Goal: Information Seeking & Learning: Learn about a topic

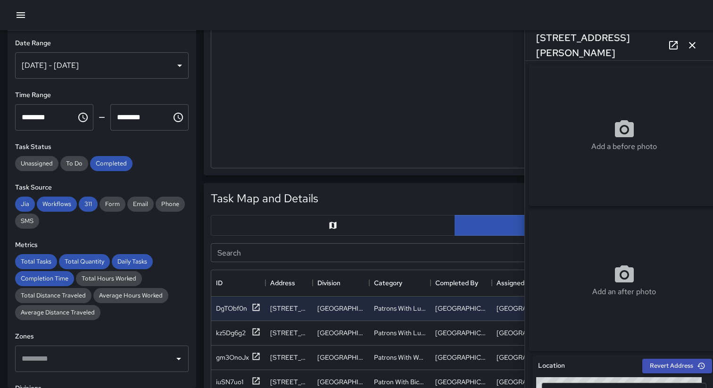
scroll to position [295, 0]
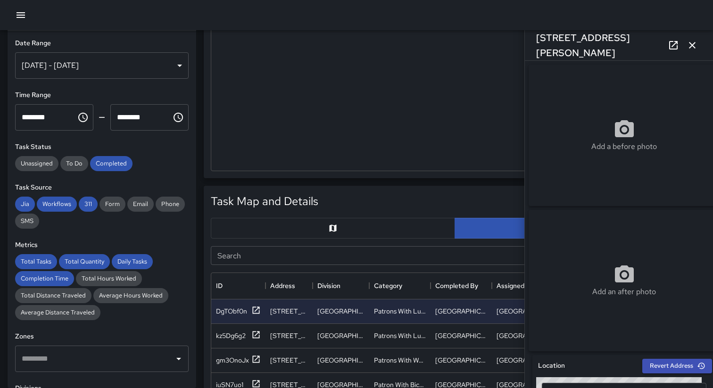
click at [26, 17] on button "button" at bounding box center [20, 15] width 19 height 19
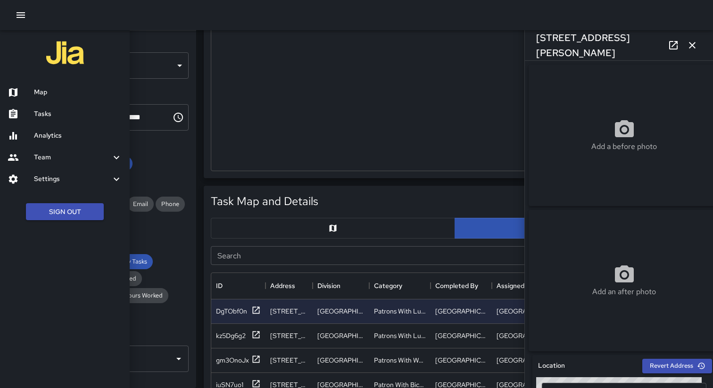
click at [50, 126] on div "Analytics" at bounding box center [65, 136] width 130 height 22
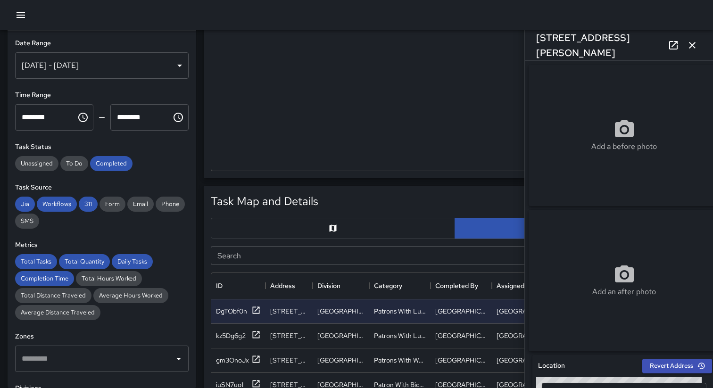
click at [21, 9] on button "button" at bounding box center [20, 15] width 19 height 19
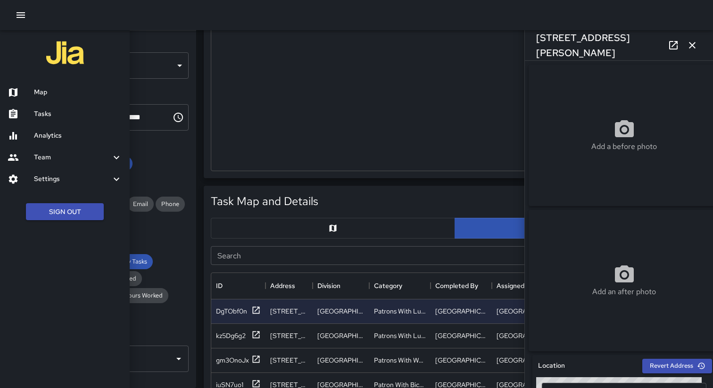
click at [52, 109] on h6 "Tasks" at bounding box center [78, 114] width 88 height 10
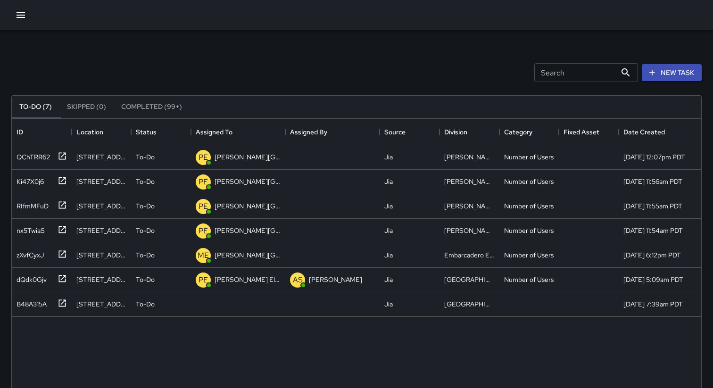
click at [95, 113] on button "Skipped (0)" at bounding box center [86, 107] width 54 height 23
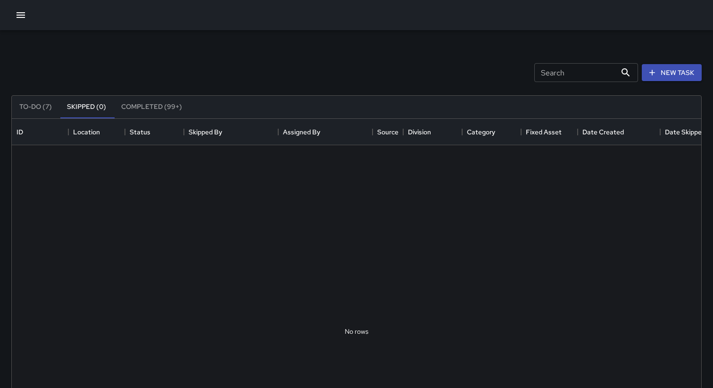
click at [17, 18] on icon "button" at bounding box center [20, 14] width 11 height 11
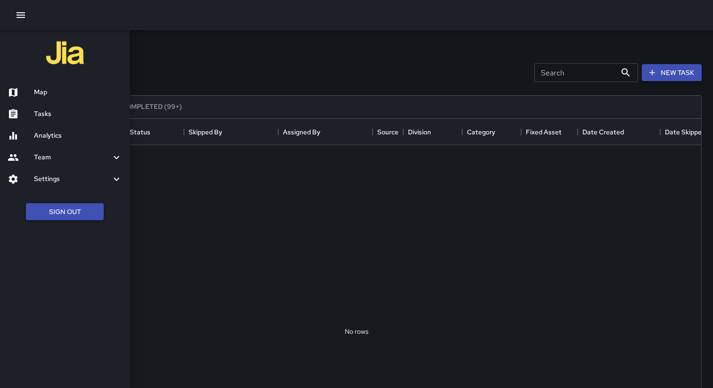
click at [72, 219] on button "Sign Out" at bounding box center [65, 211] width 78 height 17
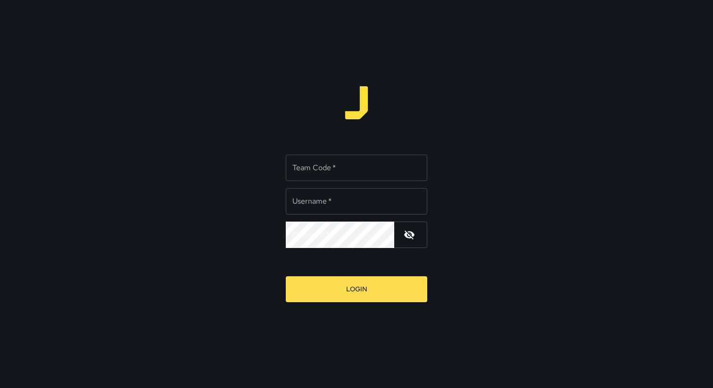
click at [328, 170] on div "Team Code   * Team Code   *" at bounding box center [357, 168] width 142 height 26
type input "*****"
type input "**********"
click at [286, 276] on button "Login" at bounding box center [357, 289] width 142 height 26
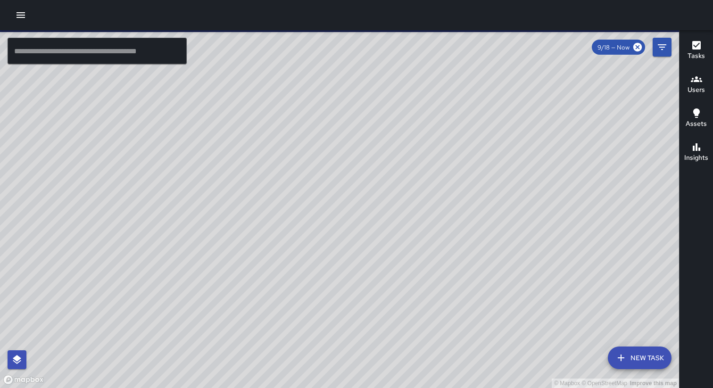
click at [20, 16] on icon "button" at bounding box center [20, 14] width 11 height 11
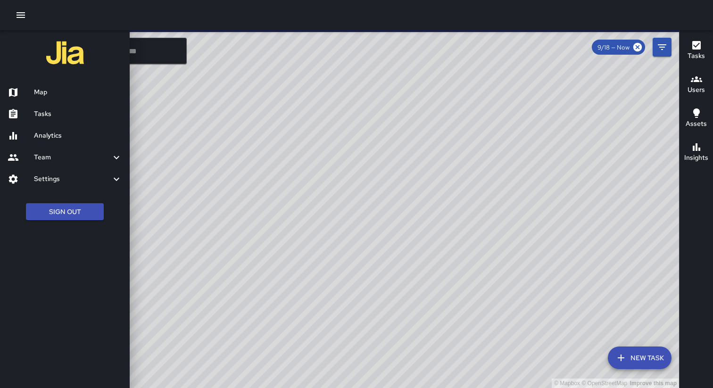
click at [45, 119] on div "Tasks" at bounding box center [65, 114] width 130 height 22
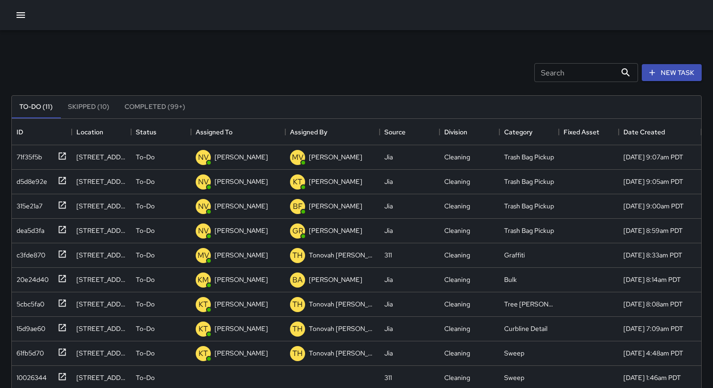
scroll to position [400, 690]
click at [85, 111] on button "Skipped (99+)" at bounding box center [95, 107] width 62 height 23
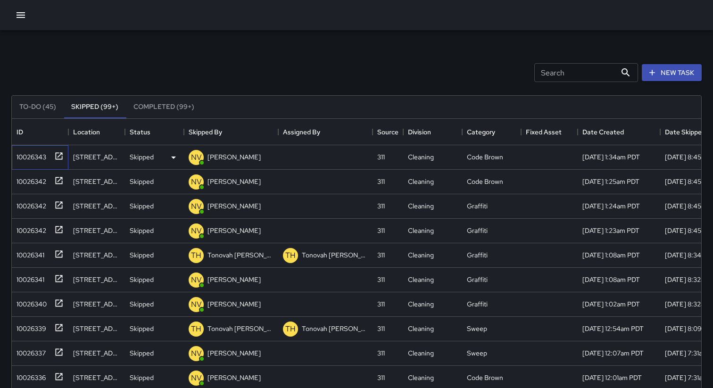
click at [42, 161] on div "10026343" at bounding box center [29, 155] width 33 height 13
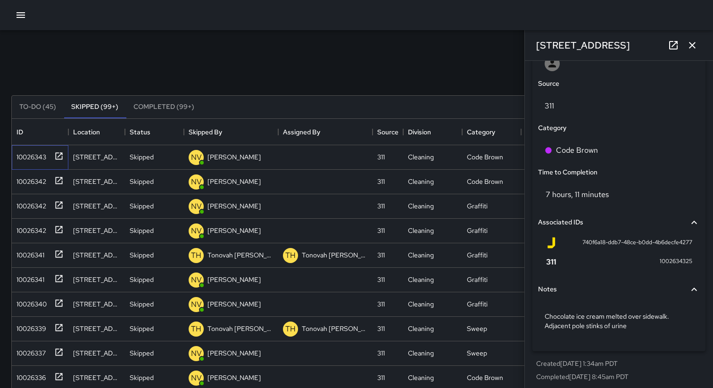
scroll to position [527, 0]
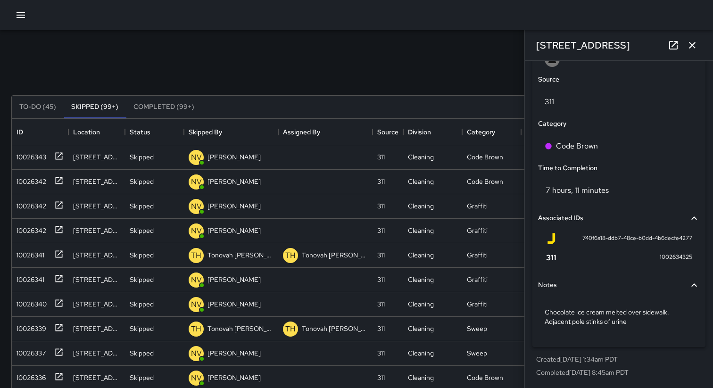
click at [597, 237] on span "740f6a18-ddb7-48ce-b0dd-4b6decfe4277" at bounding box center [638, 238] width 110 height 9
copy div "740f6a18-ddb7-48ce-b0dd-4b6decfe4277"
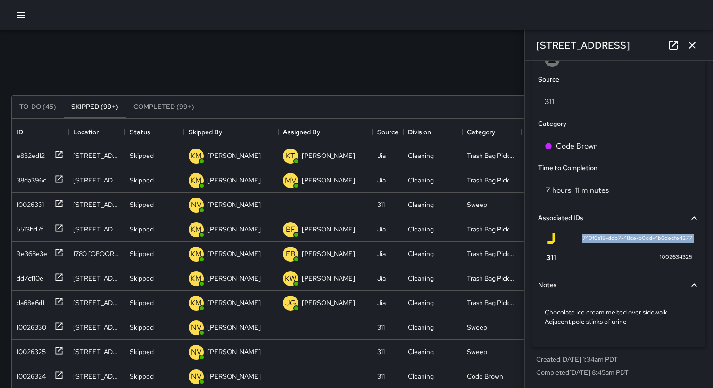
scroll to position [274, 0]
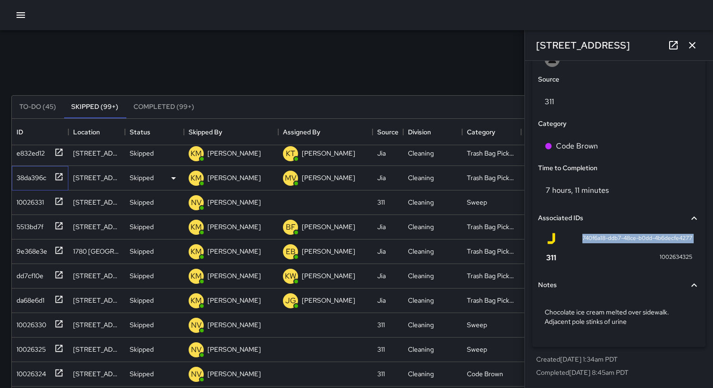
click at [35, 178] on div "38da396c" at bounding box center [29, 175] width 33 height 13
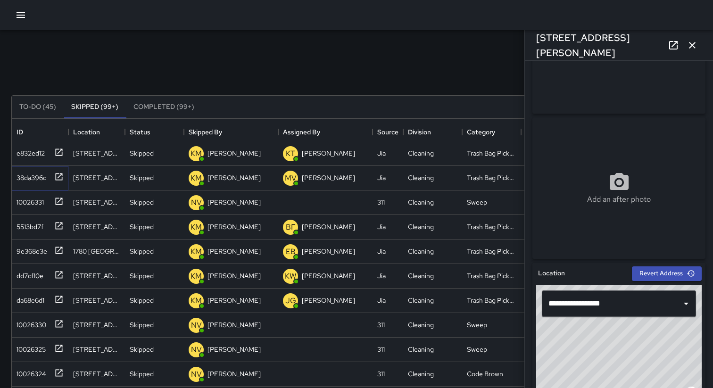
scroll to position [0, 0]
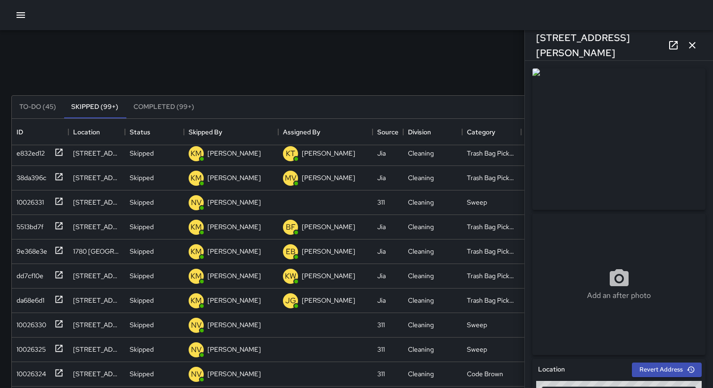
click at [696, 43] on icon "button" at bounding box center [692, 45] width 11 height 11
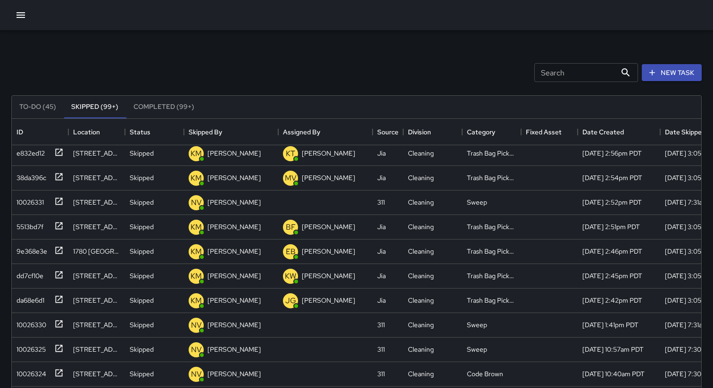
click at [16, 10] on icon "button" at bounding box center [20, 14] width 11 height 11
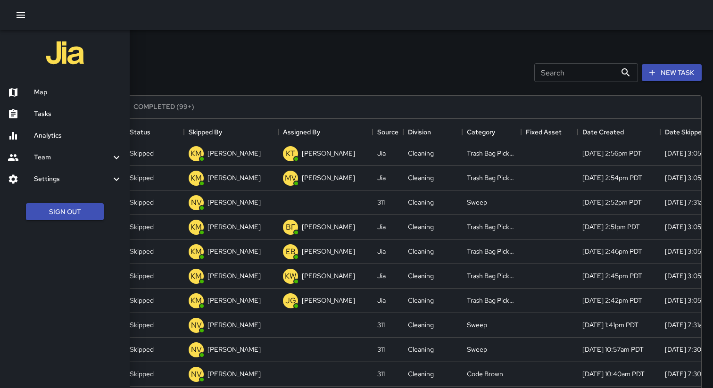
click at [46, 95] on h6 "Map" at bounding box center [78, 92] width 88 height 10
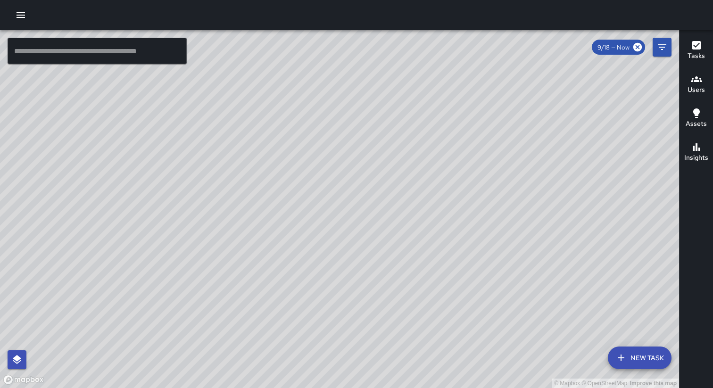
click at [17, 16] on icon "button" at bounding box center [20, 14] width 11 height 11
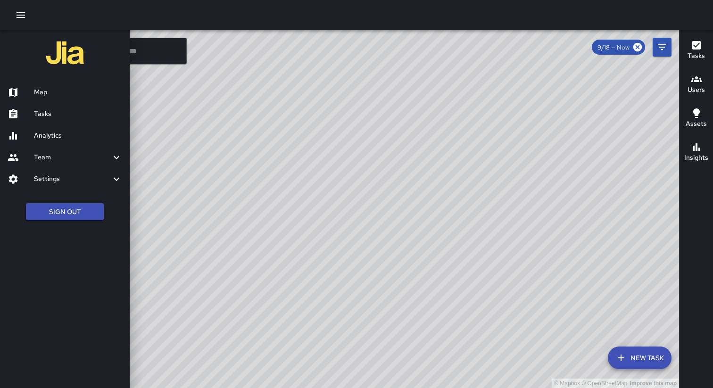
click at [56, 132] on h6 "Analytics" at bounding box center [78, 136] width 88 height 10
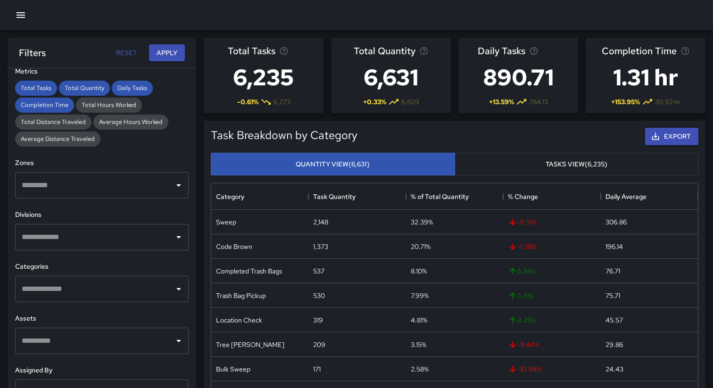
scroll to position [220, 0]
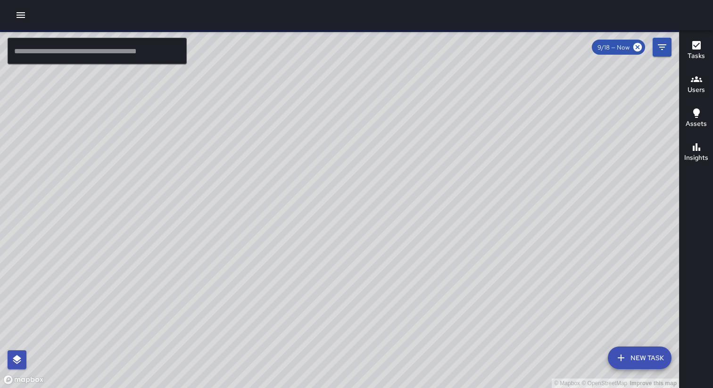
click at [22, 19] on icon "button" at bounding box center [20, 14] width 11 height 11
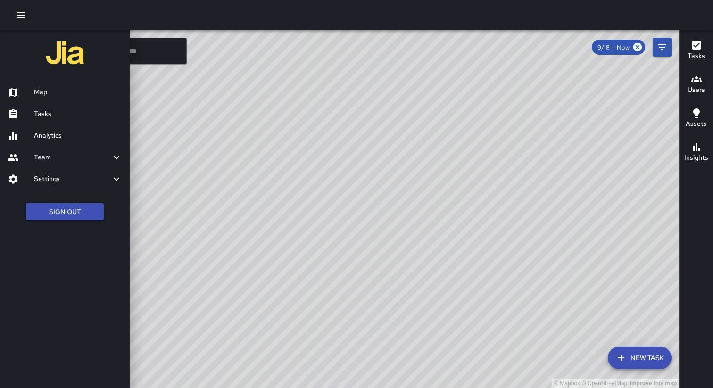
click at [41, 133] on h6 "Analytics" at bounding box center [78, 136] width 88 height 10
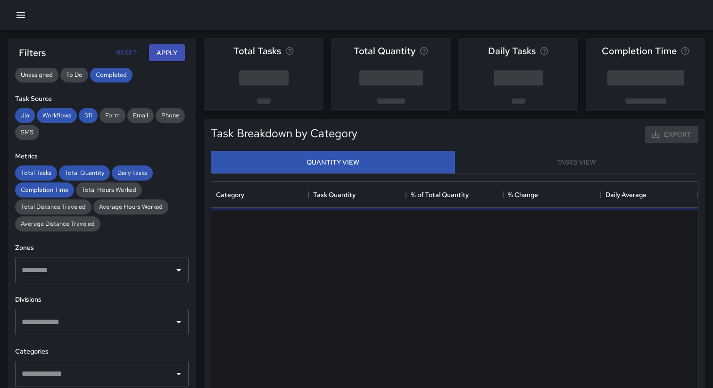
scroll to position [132, 0]
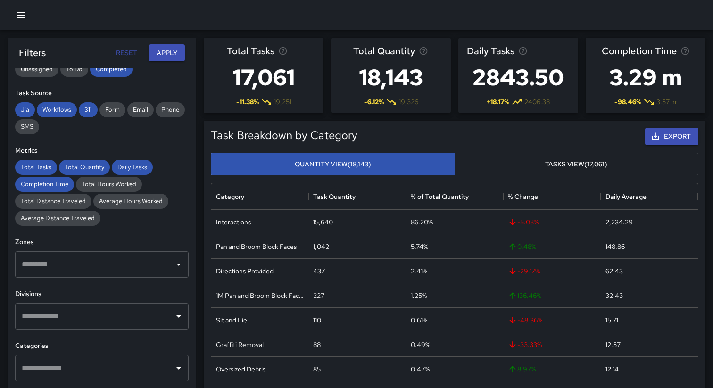
click at [143, 263] on input "text" at bounding box center [94, 265] width 151 height 18
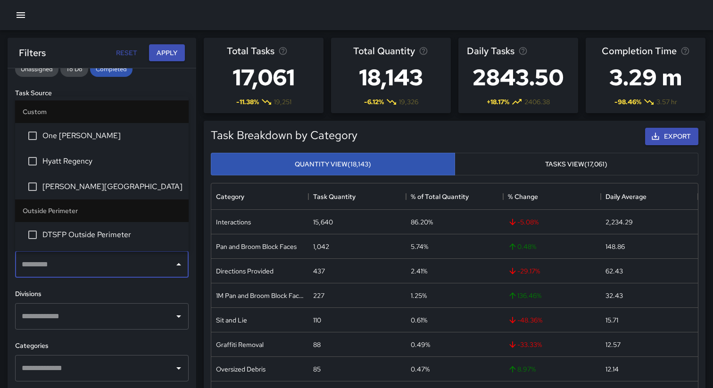
click at [89, 178] on li "Rincon Center" at bounding box center [102, 186] width 174 height 25
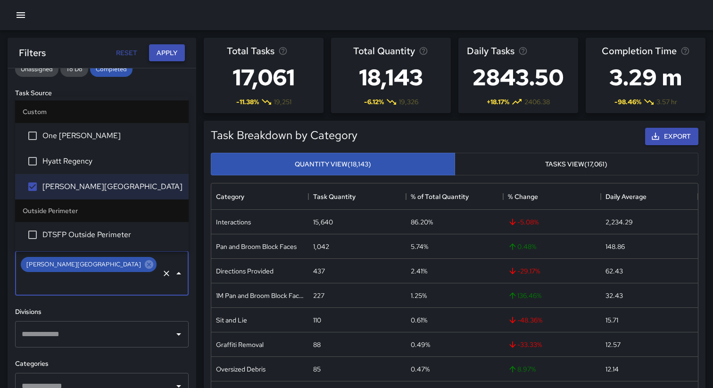
click at [167, 51] on button "Apply" at bounding box center [167, 52] width 36 height 17
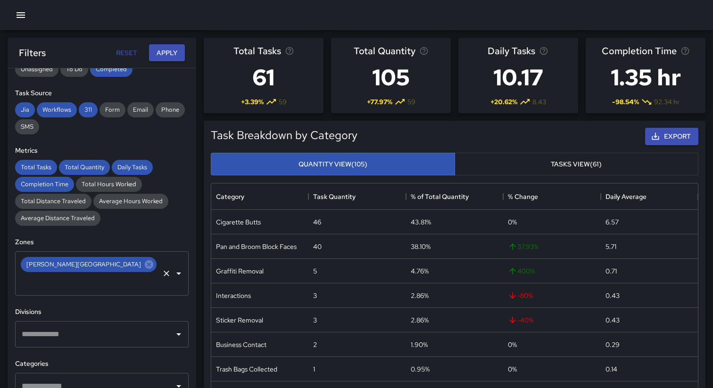
click at [144, 274] on input "text" at bounding box center [88, 283] width 139 height 18
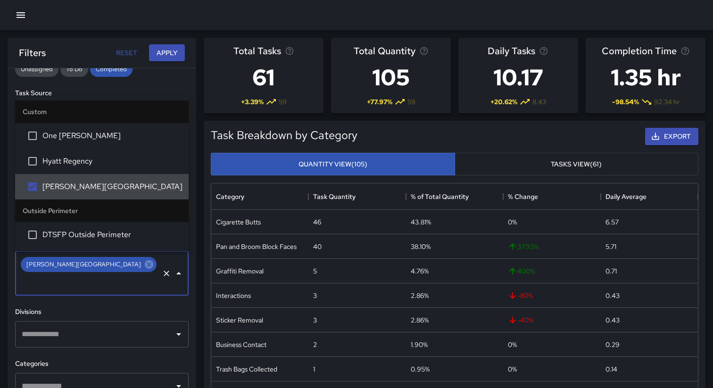
click at [198, 194] on div "Task Breakdown by Category Export Quantity View (105) Tasks View (61) Category …" at bounding box center [451, 293] width 510 height 360
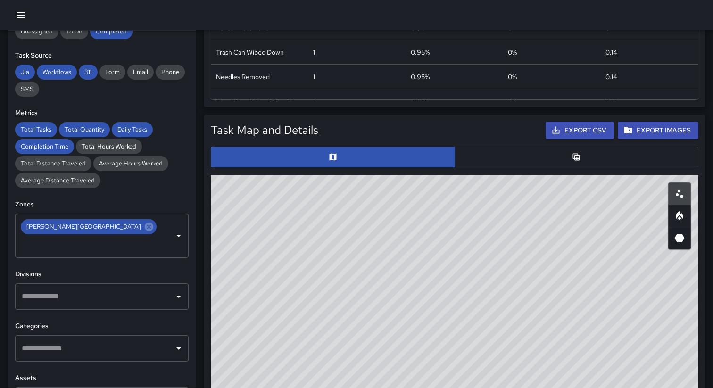
scroll to position [365, 0]
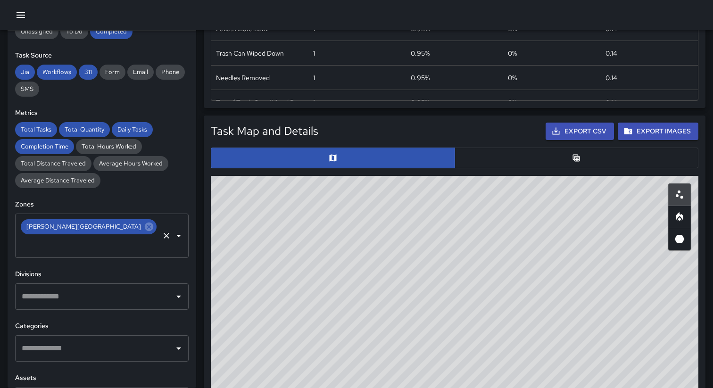
click at [124, 236] on input "text" at bounding box center [88, 245] width 139 height 18
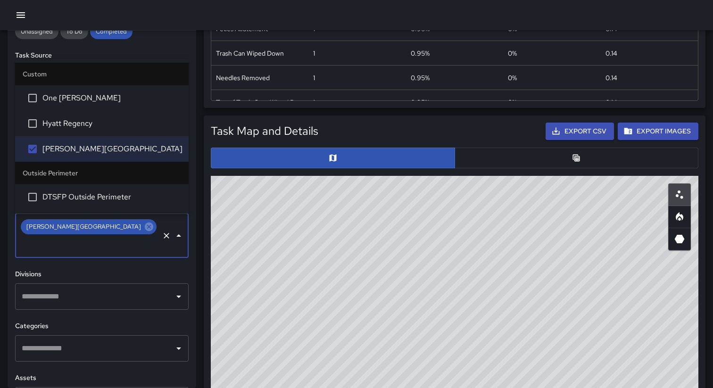
click at [69, 126] on span "Hyatt Regency" at bounding box center [111, 123] width 139 height 11
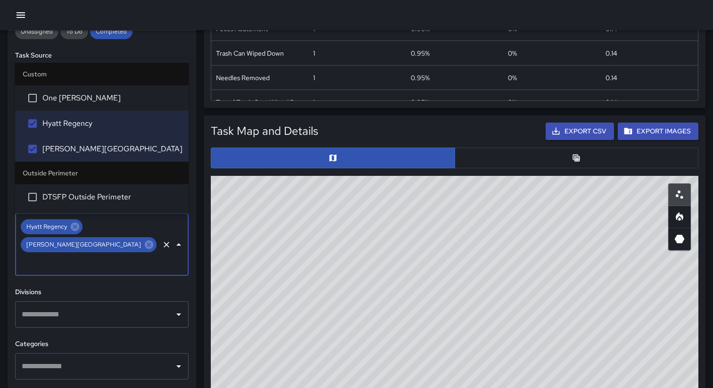
click at [80, 97] on span "One Bush" at bounding box center [111, 97] width 139 height 11
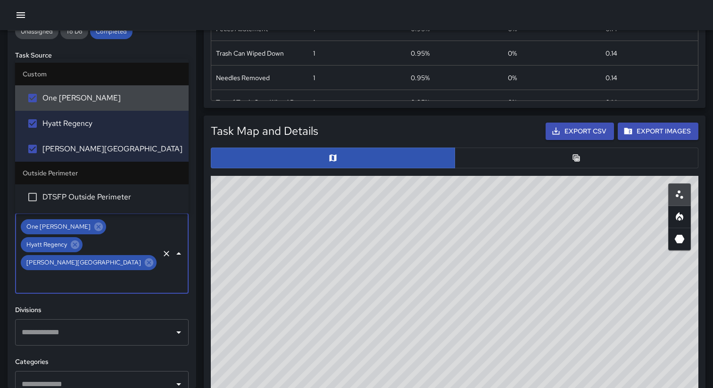
click at [193, 106] on div "**********" at bounding box center [102, 210] width 189 height 358
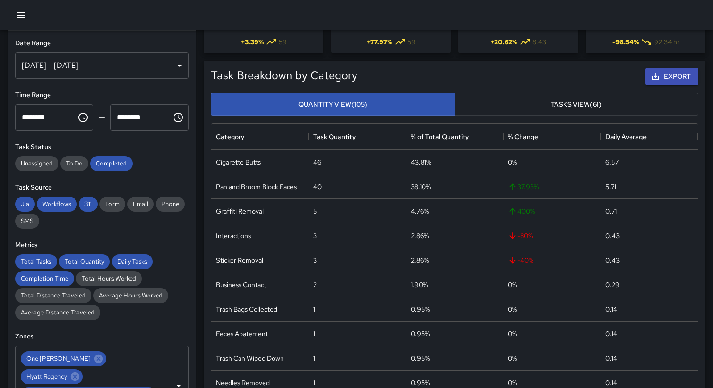
scroll to position [0, 0]
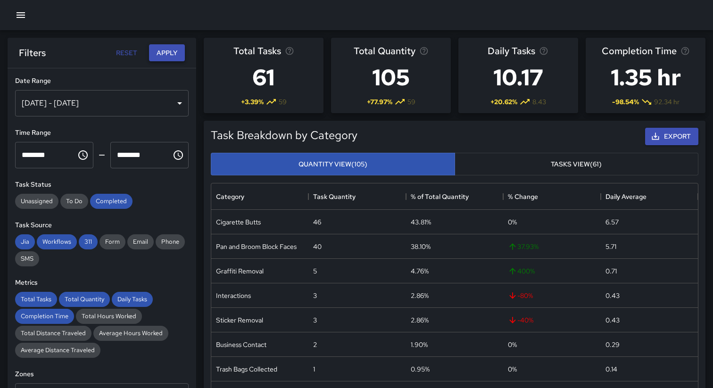
click at [163, 54] on button "Apply" at bounding box center [167, 52] width 36 height 17
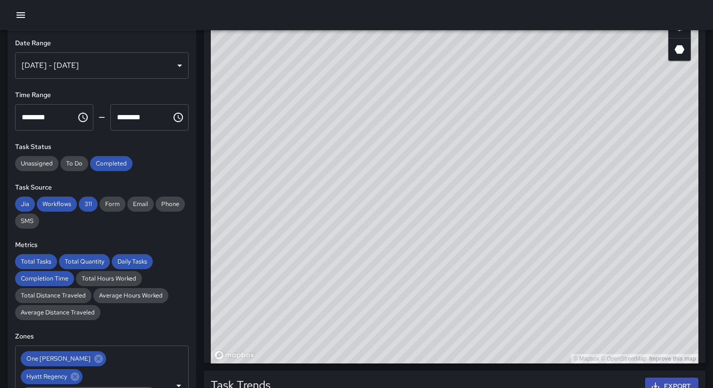
scroll to position [563, 0]
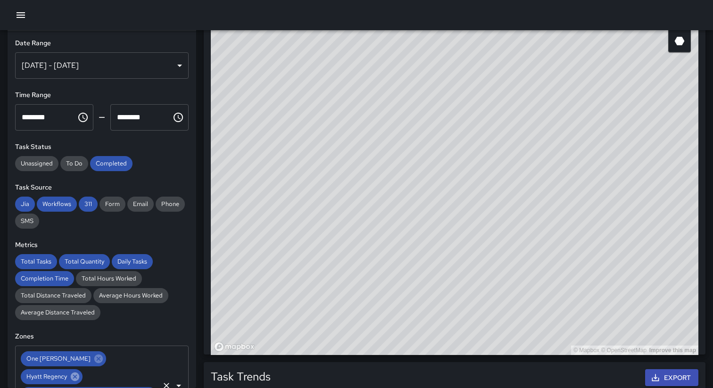
click at [79, 373] on icon at bounding box center [75, 377] width 8 height 8
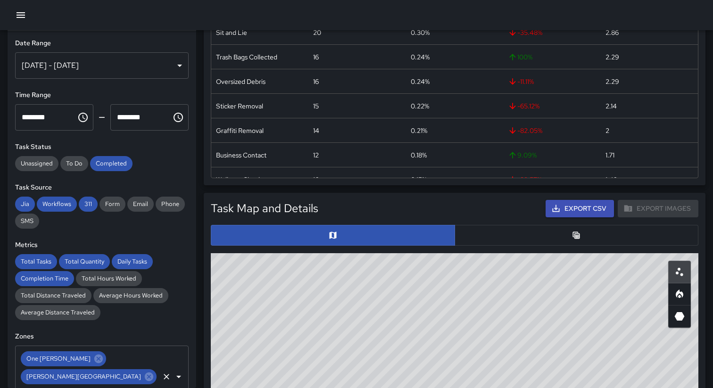
scroll to position [0, 0]
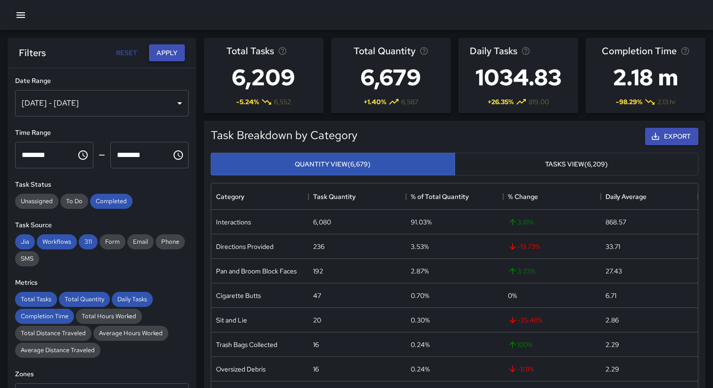
click at [165, 58] on button "Apply" at bounding box center [167, 52] width 36 height 17
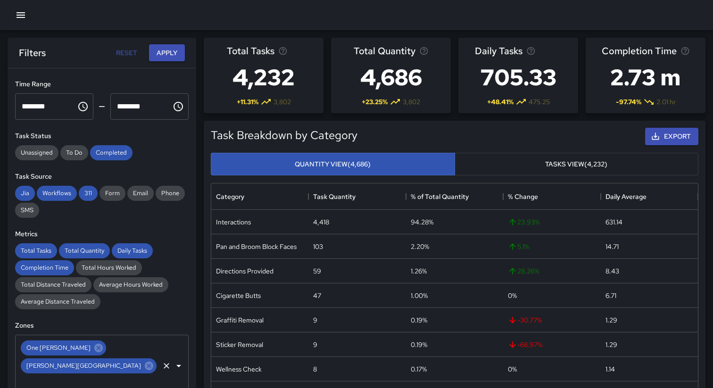
scroll to position [104, 0]
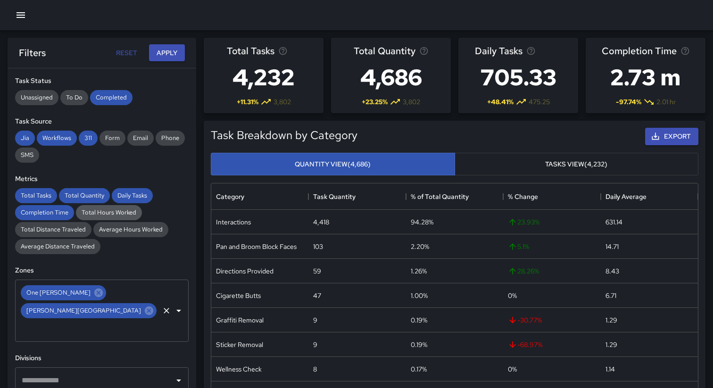
click at [117, 212] on span "Total Hours Worked" at bounding box center [109, 213] width 66 height 8
click at [89, 225] on div "Total Tasks Total Quantity Daily Tasks Completion Time Total Hours Worked Total…" at bounding box center [102, 221] width 174 height 66
click at [82, 228] on span "Total Distance Traveled" at bounding box center [53, 230] width 76 height 8
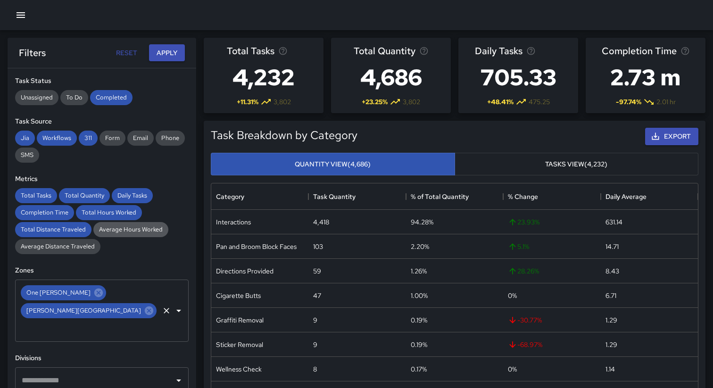
click at [105, 229] on span "Average Hours Worked" at bounding box center [130, 230] width 75 height 8
click at [92, 240] on div "Average Distance Traveled" at bounding box center [57, 246] width 85 height 15
click at [163, 50] on button "Apply" at bounding box center [167, 52] width 36 height 17
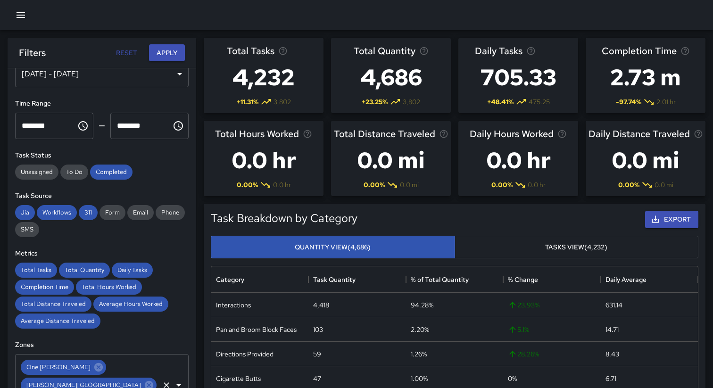
scroll to position [0, 0]
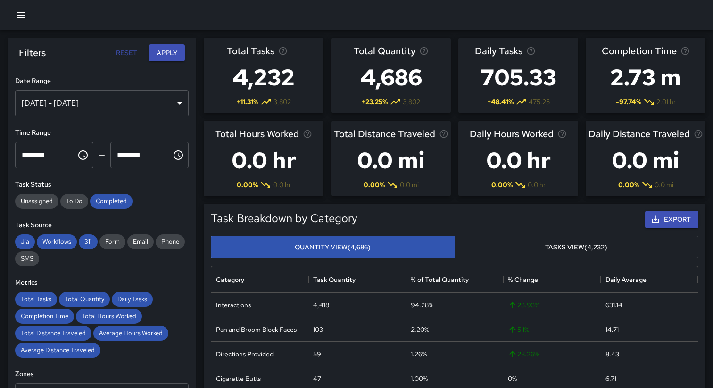
click at [18, 17] on icon "button" at bounding box center [21, 15] width 8 height 6
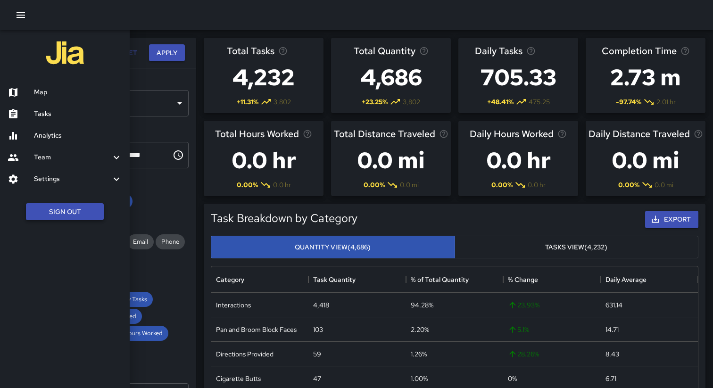
click at [74, 207] on button "Sign Out" at bounding box center [65, 211] width 78 height 17
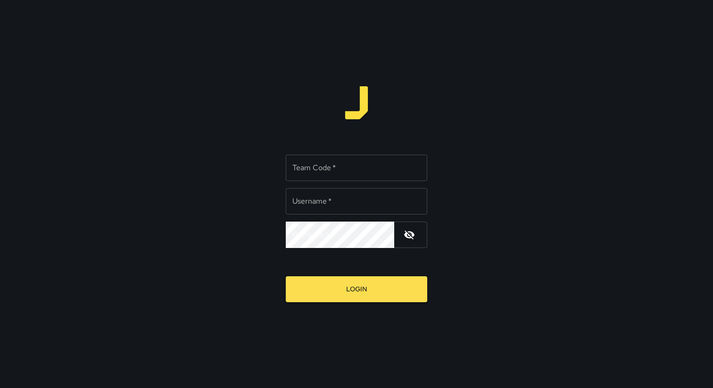
click at [320, 171] on div "Team Code   * Team Code   *" at bounding box center [357, 168] width 142 height 26
type input "*****"
type input "**********"
click at [286, 276] on button "Login" at bounding box center [357, 289] width 142 height 26
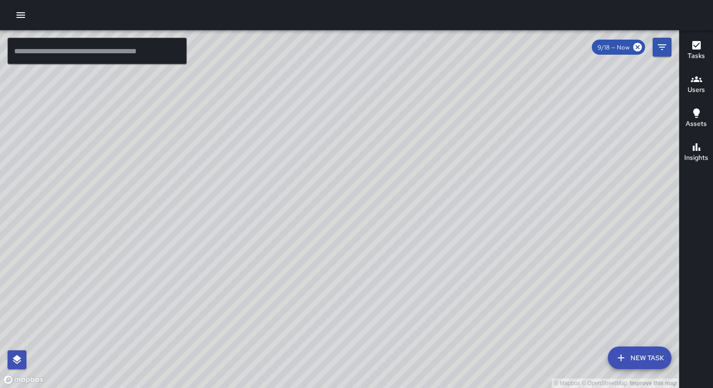
click at [19, 16] on icon "button" at bounding box center [20, 14] width 11 height 11
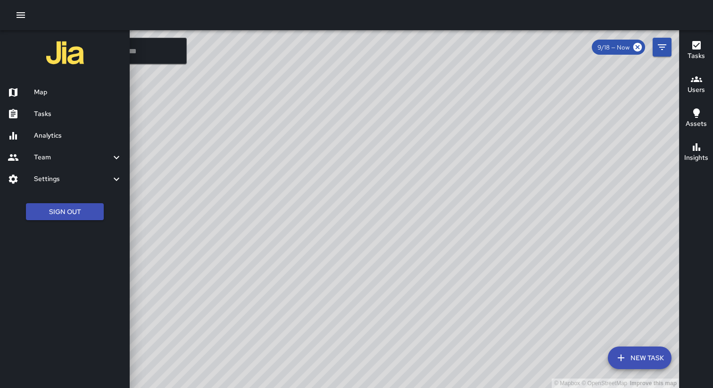
click at [60, 140] on h6 "Analytics" at bounding box center [78, 136] width 88 height 10
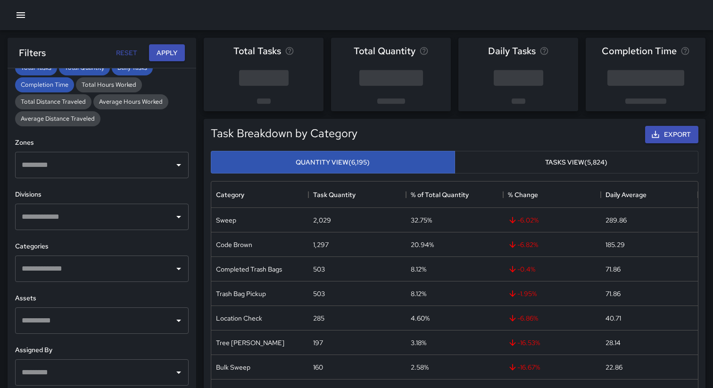
scroll to position [251, 0]
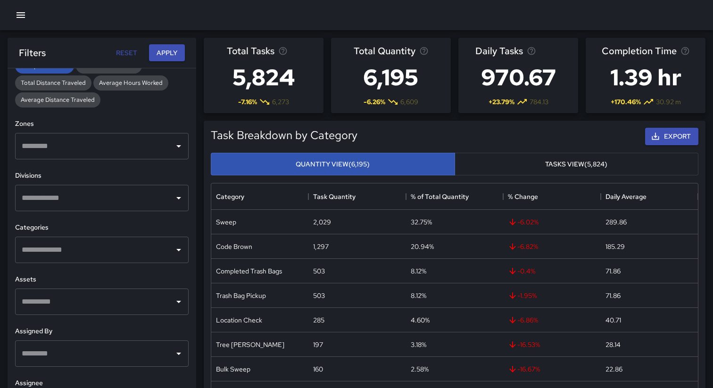
click at [152, 151] on input "text" at bounding box center [94, 146] width 151 height 18
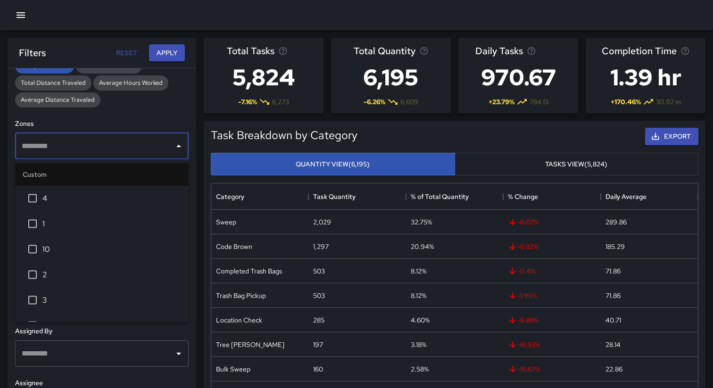
click at [143, 198] on span "4" at bounding box center [111, 198] width 139 height 11
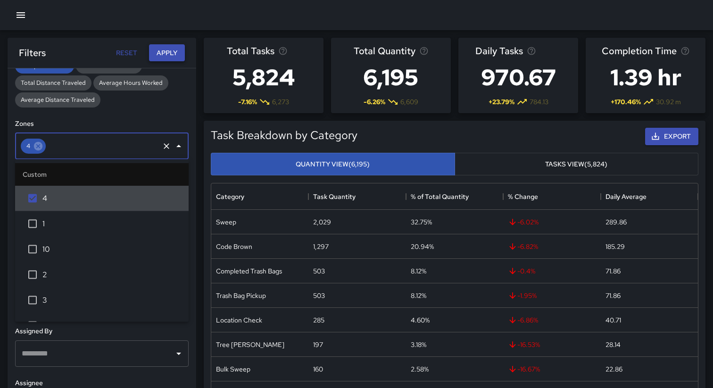
click at [164, 52] on button "Apply" at bounding box center [167, 52] width 36 height 17
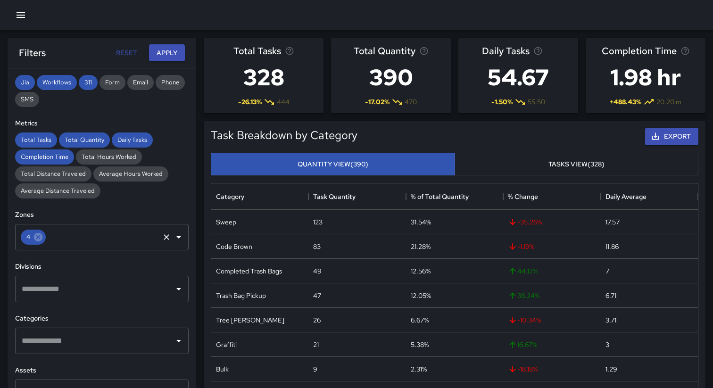
scroll to position [94, 0]
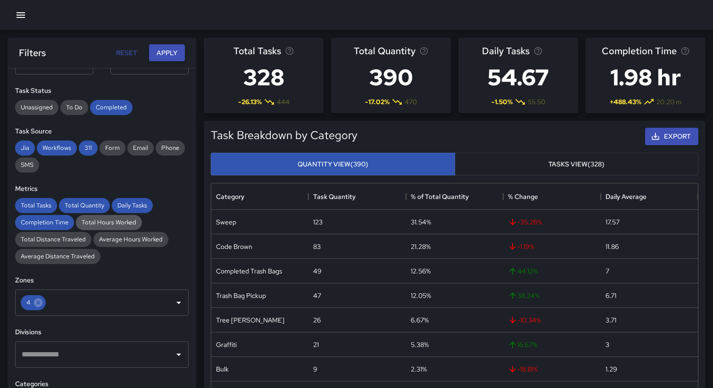
click at [100, 223] on span "Total Hours Worked" at bounding box center [109, 222] width 66 height 8
click at [79, 238] on span "Total Distance Traveled" at bounding box center [53, 239] width 76 height 8
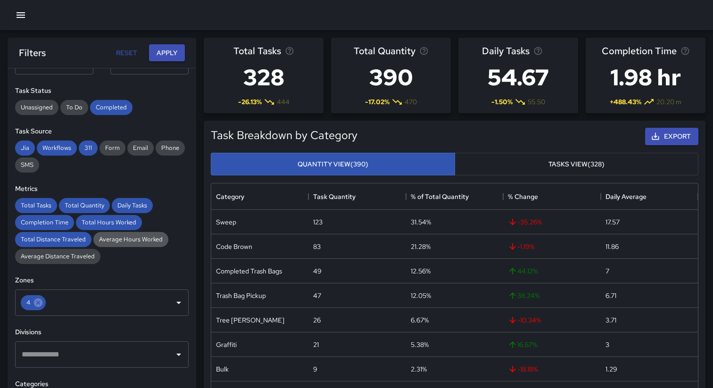
click at [104, 239] on span "Average Hours Worked" at bounding box center [130, 239] width 75 height 8
click at [83, 256] on span "Average Distance Traveled" at bounding box center [57, 256] width 85 height 8
click at [165, 58] on button "Apply" at bounding box center [167, 52] width 36 height 17
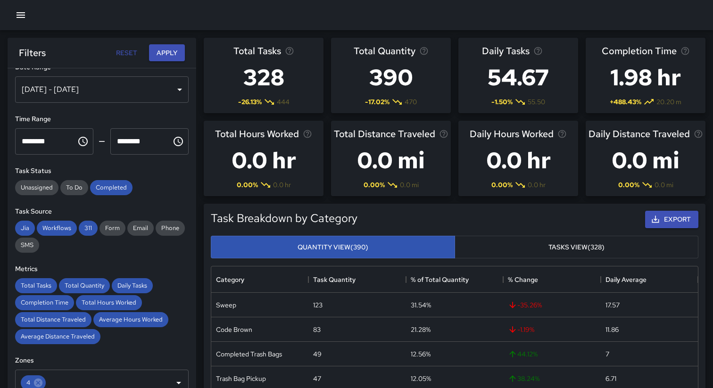
scroll to position [13, 0]
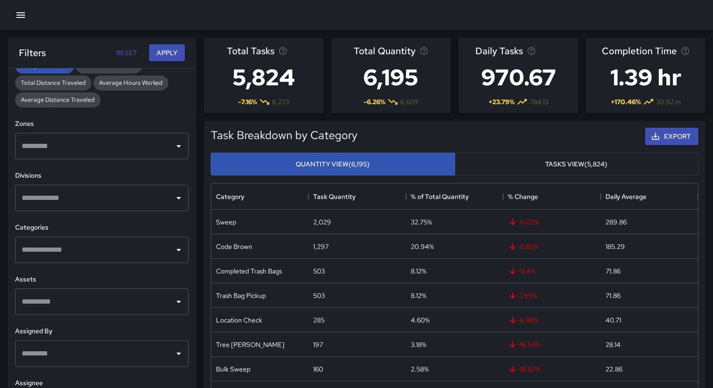
scroll to position [248, 0]
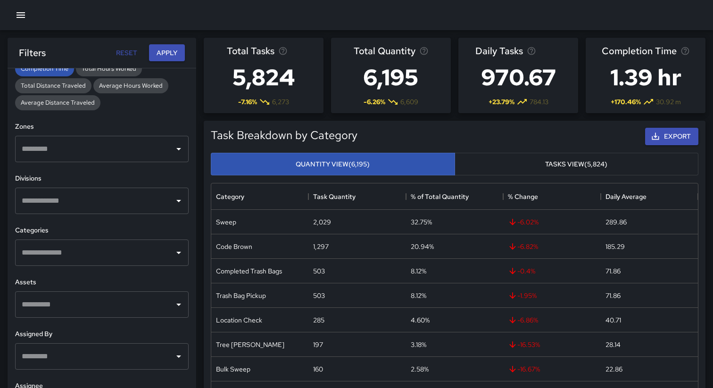
click at [117, 160] on div "​" at bounding box center [102, 149] width 174 height 26
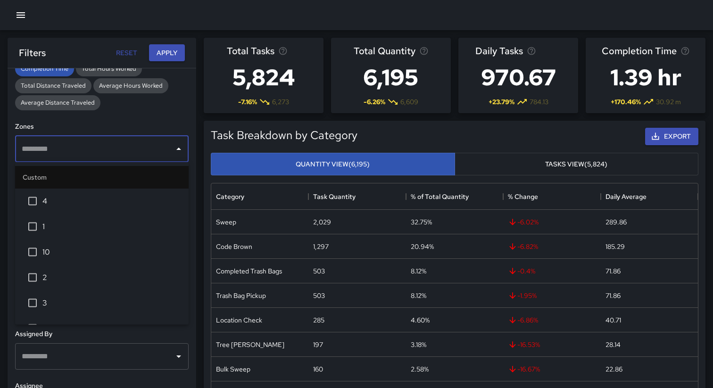
click at [109, 196] on span "4" at bounding box center [111, 201] width 139 height 11
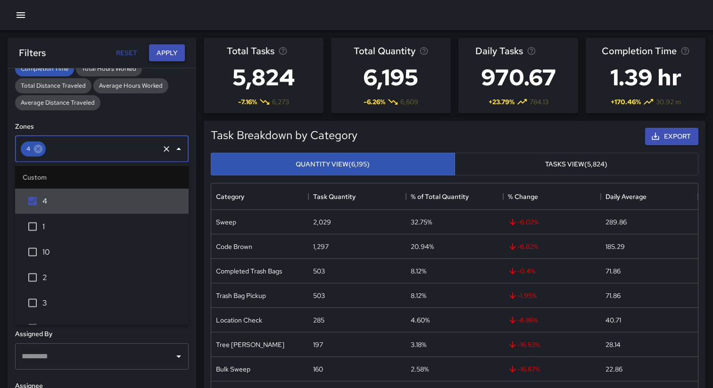
click at [162, 53] on button "Apply" at bounding box center [167, 52] width 36 height 17
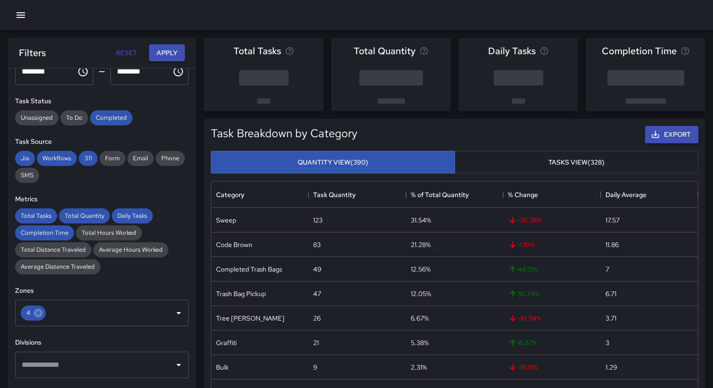
scroll to position [75, 0]
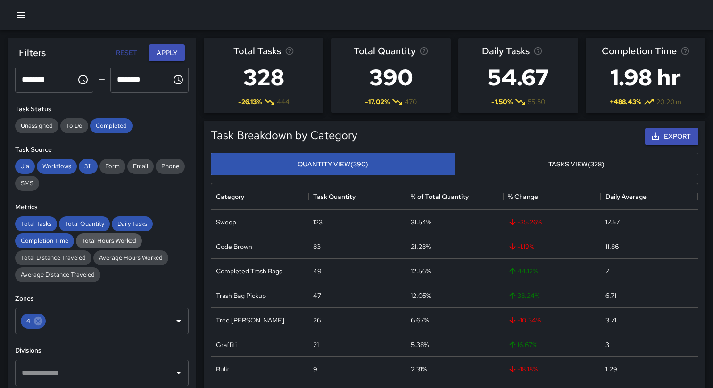
click at [89, 245] on div "Total Hours Worked" at bounding box center [109, 241] width 66 height 15
click at [75, 257] on span "Total Distance Traveled" at bounding box center [53, 258] width 76 height 8
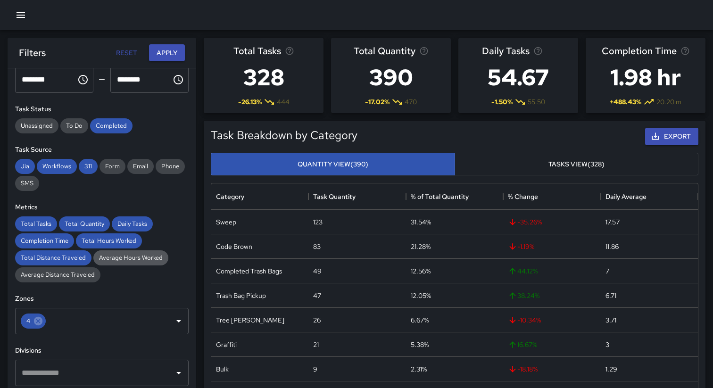
click at [107, 257] on span "Average Hours Worked" at bounding box center [130, 258] width 75 height 8
click at [88, 270] on div "Average Distance Traveled" at bounding box center [57, 275] width 85 height 15
click at [175, 54] on button "Apply" at bounding box center [167, 52] width 36 height 17
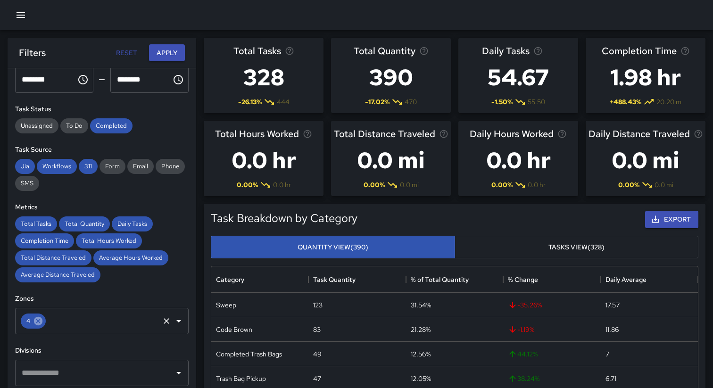
click at [40, 321] on icon at bounding box center [38, 321] width 8 height 8
click at [162, 53] on button "Apply" at bounding box center [167, 52] width 36 height 17
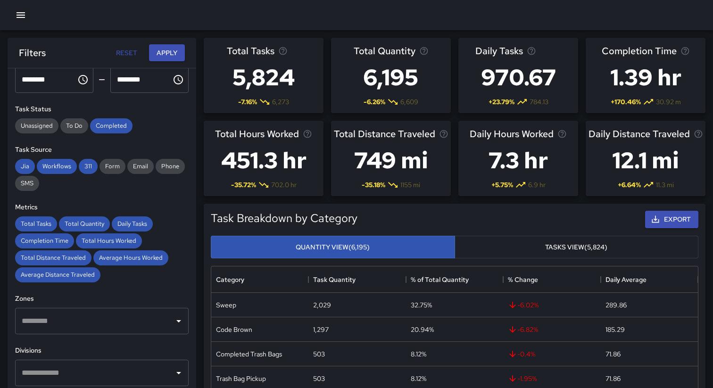
click at [78, 324] on input "text" at bounding box center [94, 321] width 151 height 18
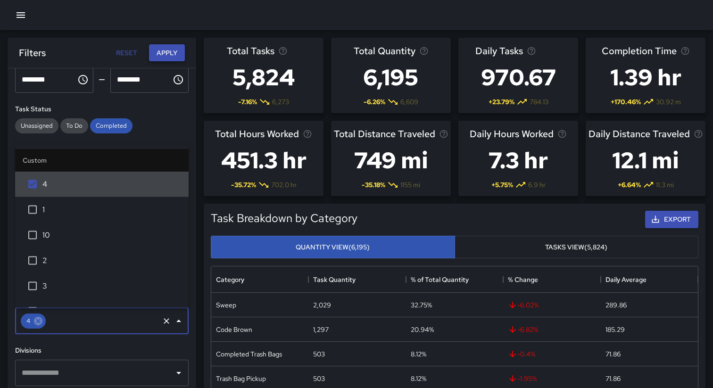
click at [166, 50] on button "Apply" at bounding box center [167, 52] width 36 height 17
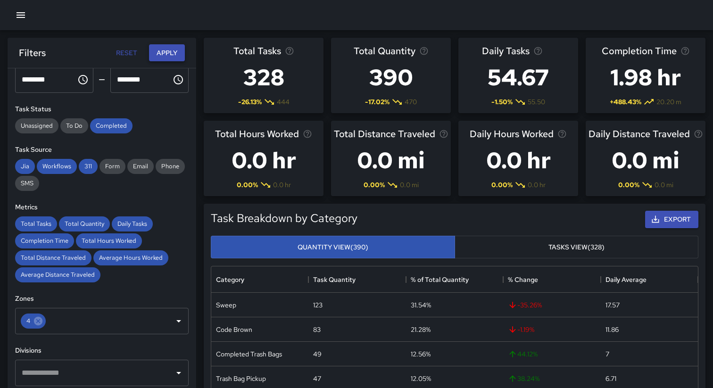
click at [166, 54] on button "Apply" at bounding box center [167, 52] width 36 height 17
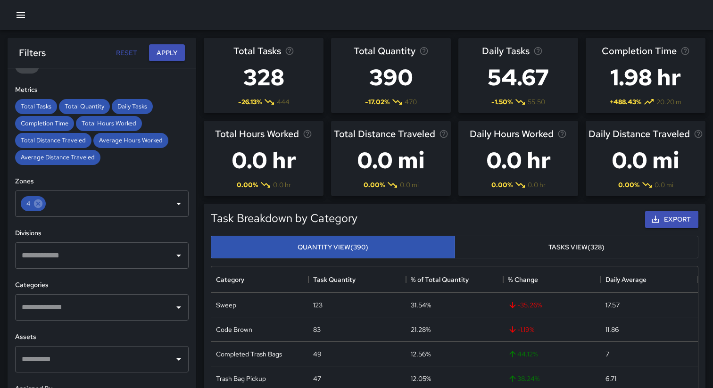
scroll to position [202, 0]
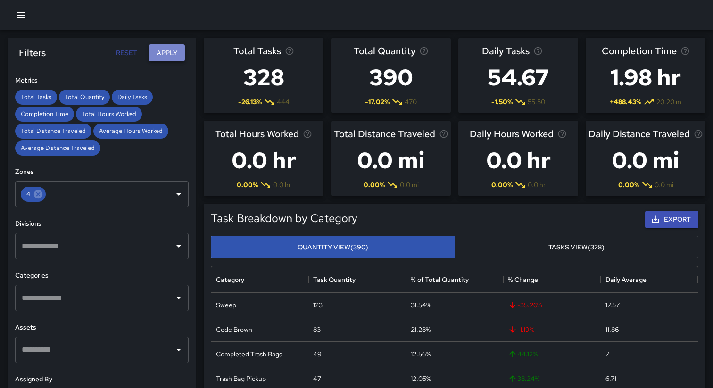
click at [168, 50] on button "Apply" at bounding box center [167, 52] width 36 height 17
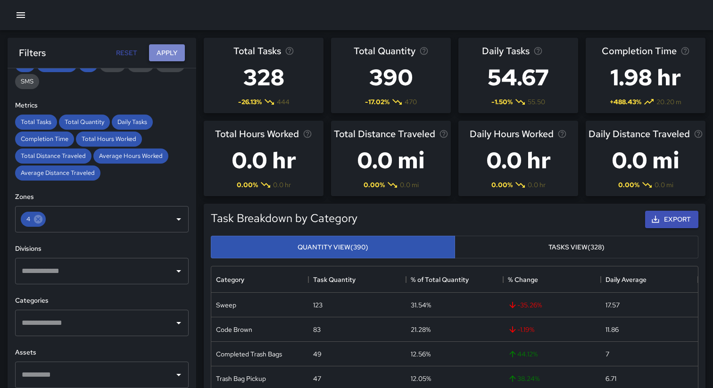
click at [163, 52] on button "Apply" at bounding box center [167, 52] width 36 height 17
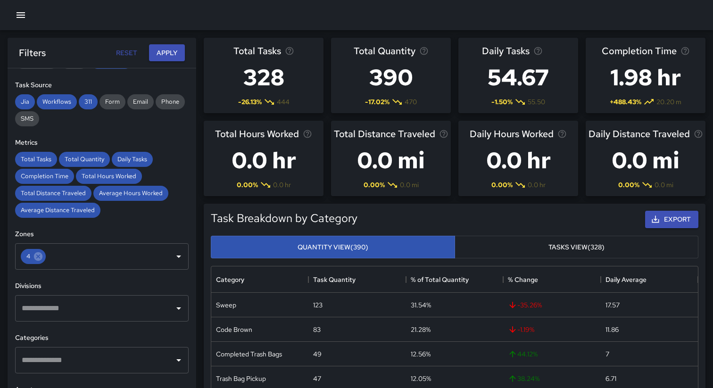
scroll to position [125, 0]
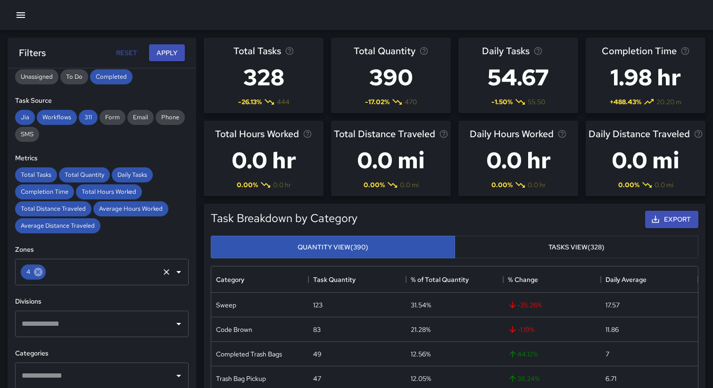
click at [40, 276] on icon at bounding box center [38, 272] width 10 height 10
click at [58, 275] on input "text" at bounding box center [94, 272] width 151 height 18
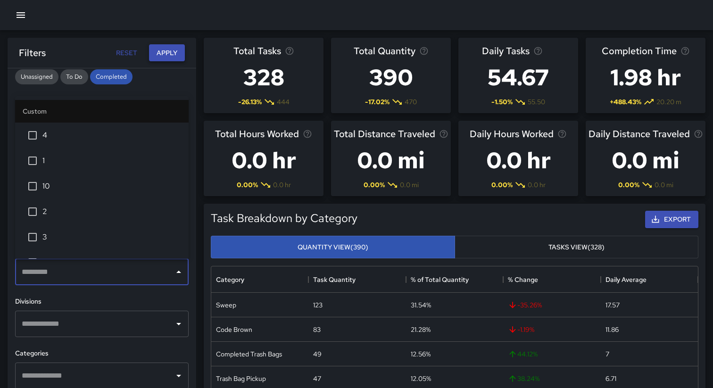
click at [168, 53] on button "Apply" at bounding box center [167, 52] width 36 height 17
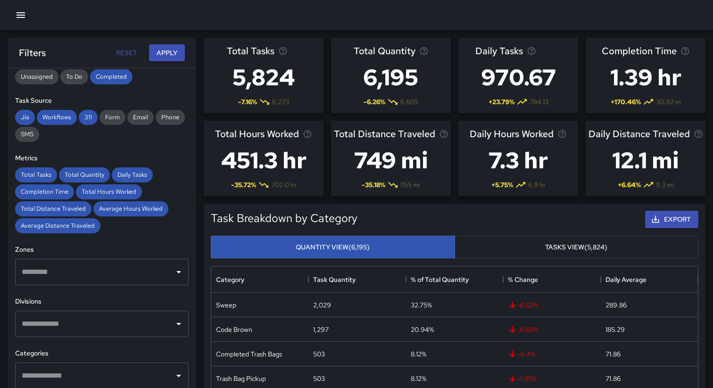
click at [54, 265] on input "text" at bounding box center [94, 272] width 151 height 18
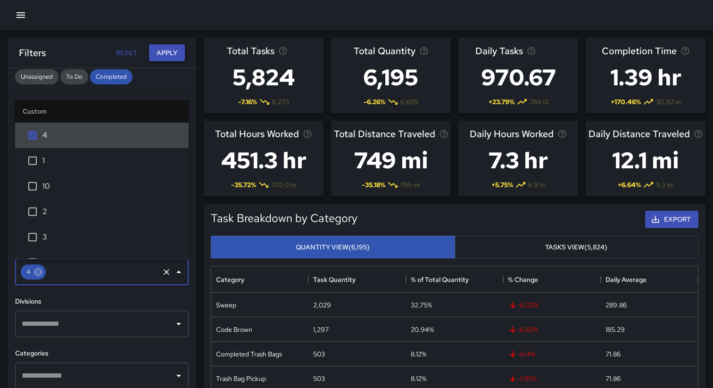
click at [167, 56] on button "Apply" at bounding box center [167, 52] width 36 height 17
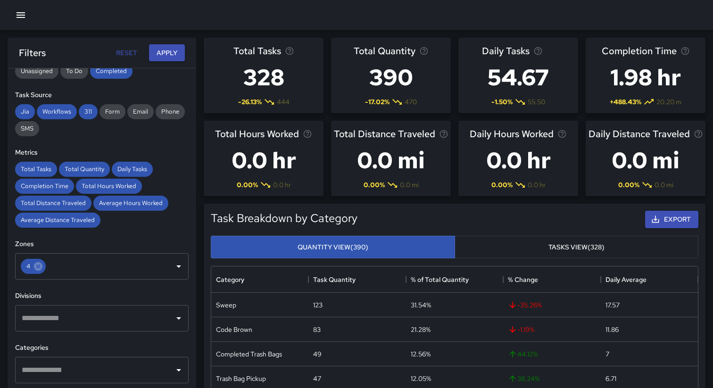
scroll to position [142, 0]
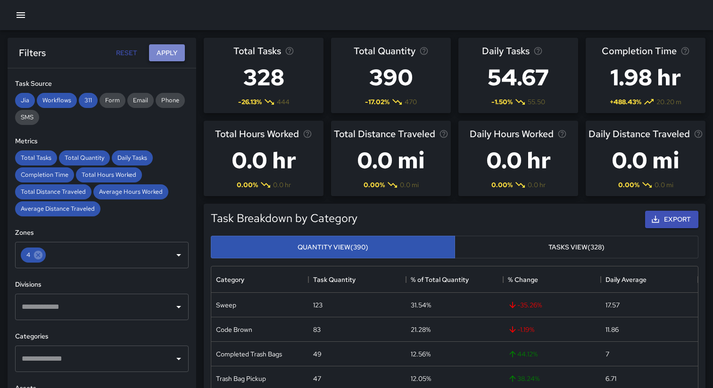
click at [164, 50] on button "Apply" at bounding box center [167, 52] width 36 height 17
click at [490, 9] on div at bounding box center [356, 15] width 713 height 30
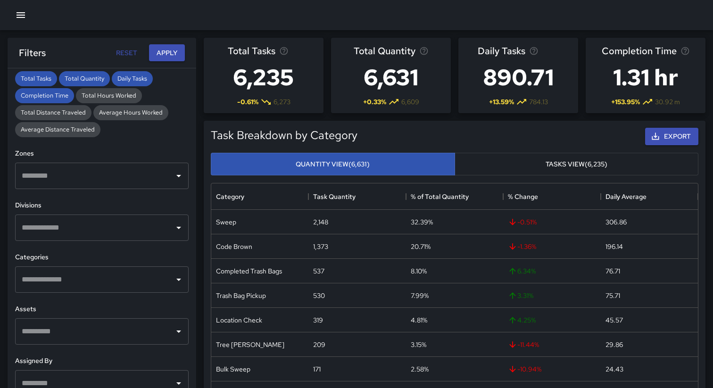
scroll to position [251, 0]
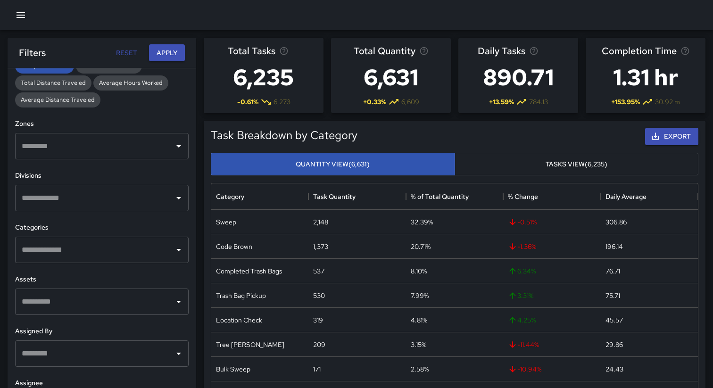
click at [116, 144] on input "text" at bounding box center [94, 146] width 151 height 18
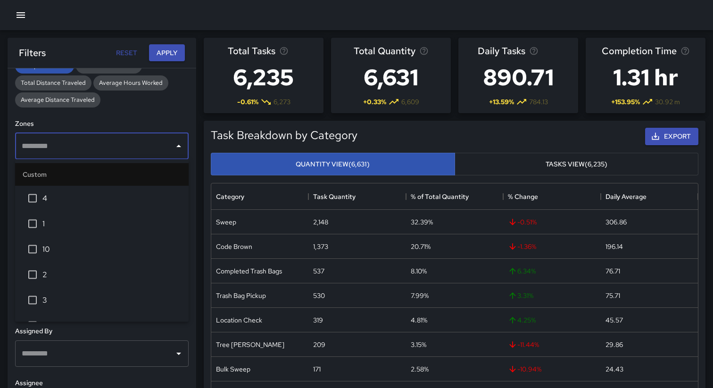
click at [44, 199] on span "4" at bounding box center [111, 198] width 139 height 11
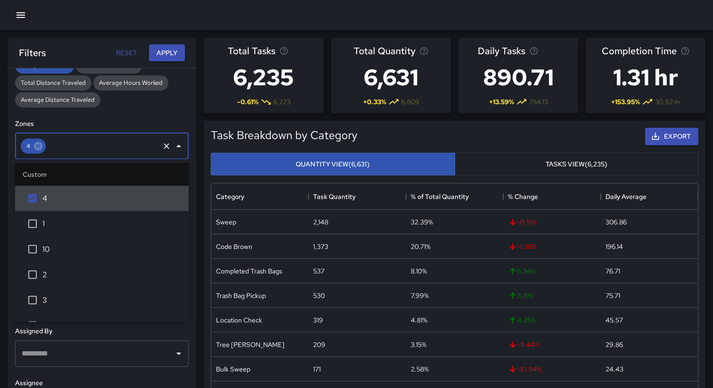
click at [138, 110] on div "**********" at bounding box center [102, 247] width 189 height 358
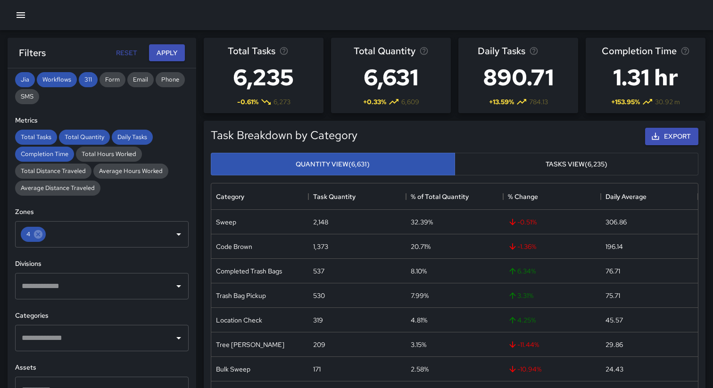
scroll to position [123, 0]
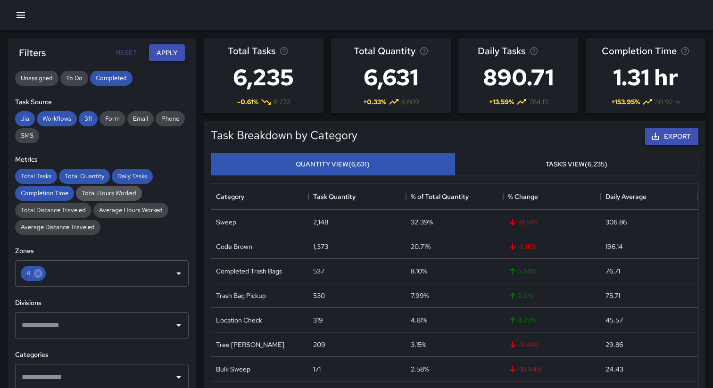
click at [99, 194] on span "Total Hours Worked" at bounding box center [109, 193] width 66 height 8
click at [108, 207] on span "Average Hours Worked" at bounding box center [130, 210] width 75 height 8
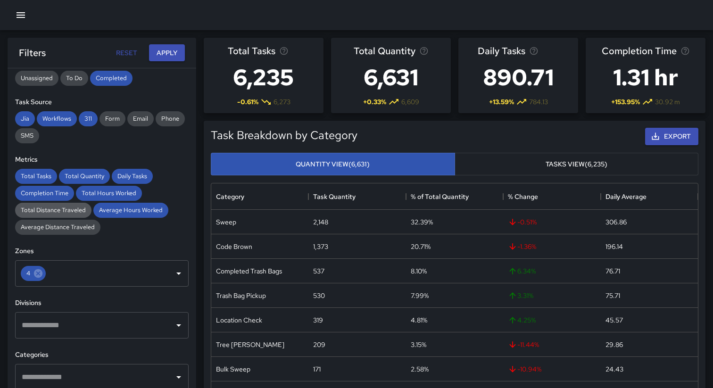
click at [68, 212] on span "Total Distance Traveled" at bounding box center [53, 210] width 76 height 8
click at [74, 221] on div "Average Distance Traveled" at bounding box center [57, 227] width 85 height 15
click at [171, 51] on button "Apply" at bounding box center [167, 52] width 36 height 17
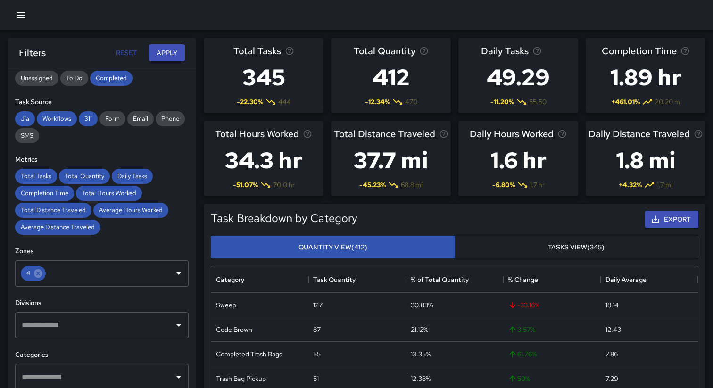
scroll to position [0, 0]
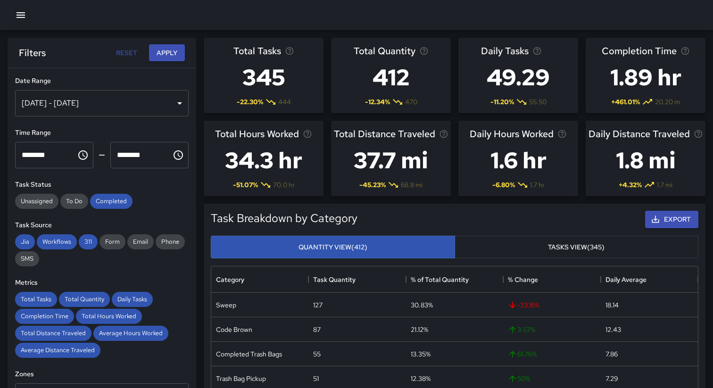
click at [377, 212] on div "Export" at bounding box center [530, 219] width 341 height 21
click at [161, 54] on button "Apply" at bounding box center [167, 52] width 36 height 17
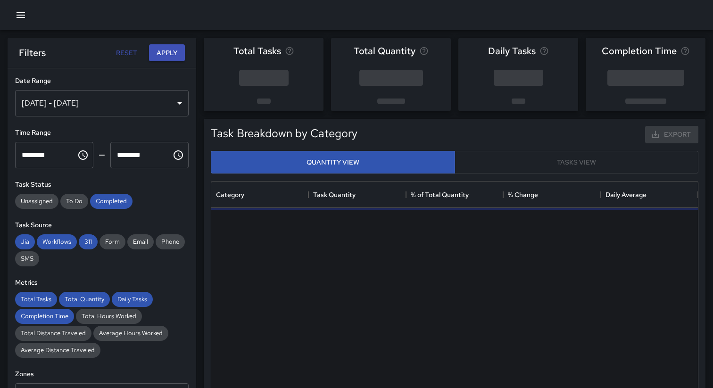
scroll to position [282, 487]
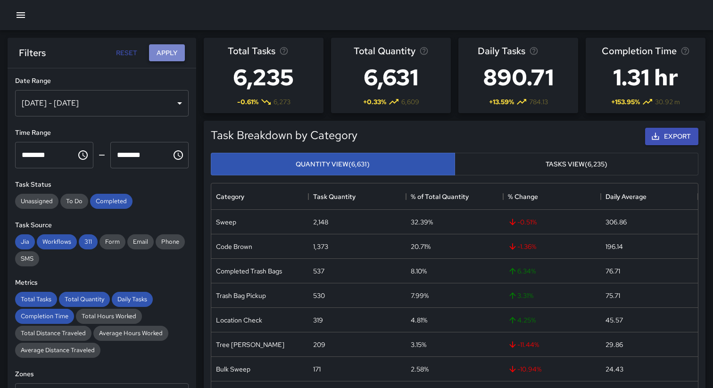
click at [168, 54] on button "Apply" at bounding box center [167, 52] width 36 height 17
click at [164, 53] on button "Apply" at bounding box center [167, 52] width 36 height 17
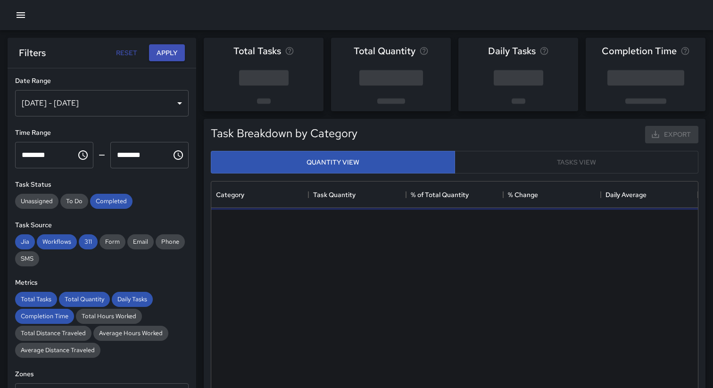
scroll to position [282, 487]
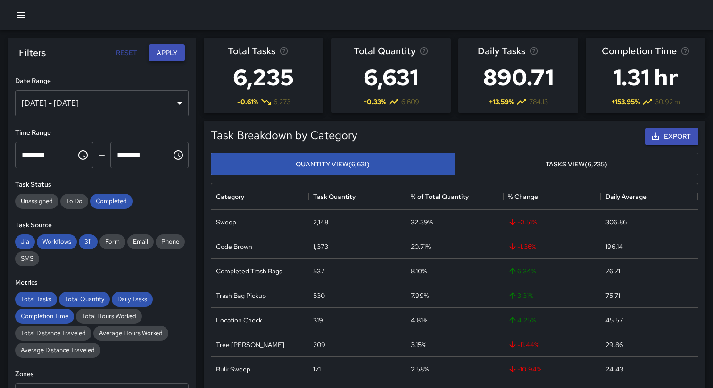
click at [168, 51] on button "Apply" at bounding box center [167, 52] width 36 height 17
click at [171, 52] on button "Apply" at bounding box center [167, 52] width 36 height 17
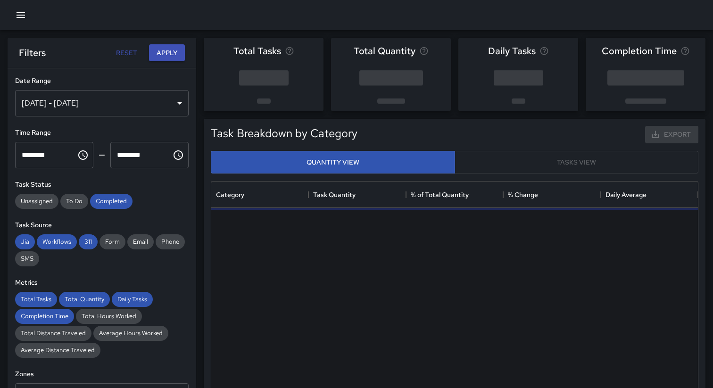
scroll to position [282, 487]
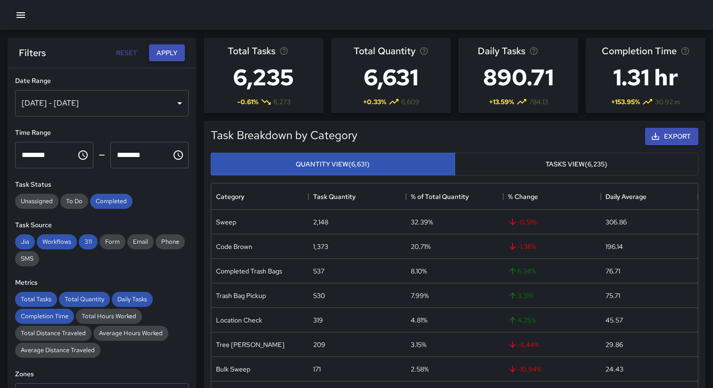
click at [165, 54] on button "Apply" at bounding box center [167, 52] width 36 height 17
click at [166, 57] on button "Apply" at bounding box center [167, 52] width 36 height 17
click at [169, 53] on button "Apply" at bounding box center [167, 52] width 36 height 17
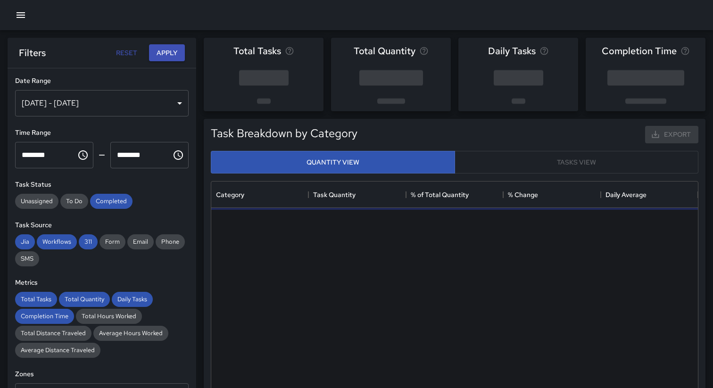
scroll to position [282, 487]
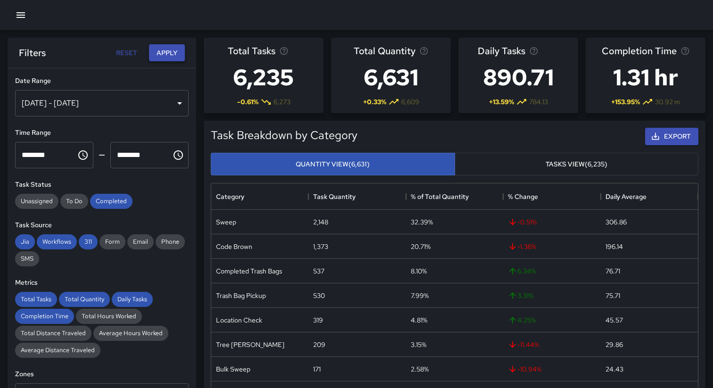
click at [165, 53] on button "Apply" at bounding box center [167, 52] width 36 height 17
